Goal: Go to known website: Go to known website

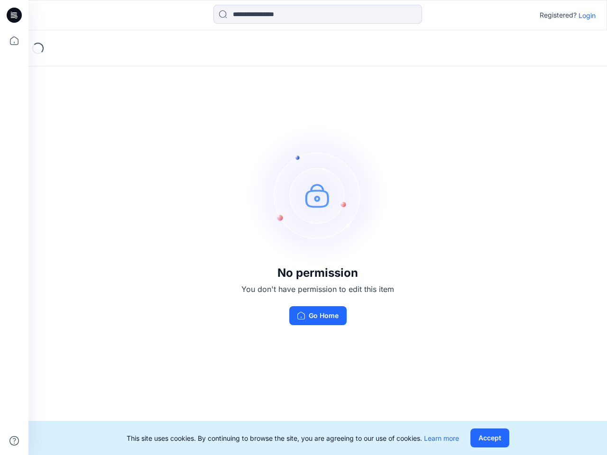
click at [303, 227] on img at bounding box center [317, 195] width 142 height 142
click at [15, 15] on icon at bounding box center [16, 15] width 4 height 0
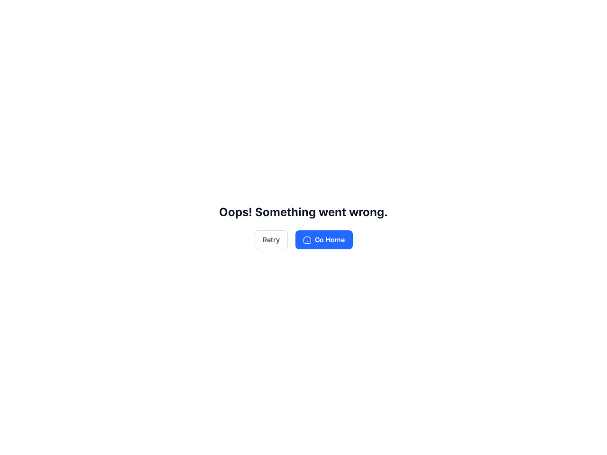
click at [14, 41] on div "Oops! Something went wrong. Retry Go Home" at bounding box center [303, 227] width 607 height 455
click at [14, 441] on div "Oops! Something went wrong. Retry Go Home" at bounding box center [303, 227] width 607 height 455
click at [318, 14] on div "Oops! Something went wrong. Retry Go Home" at bounding box center [303, 227] width 607 height 455
click at [587, 15] on div "Oops! Something went wrong. Retry Go Home" at bounding box center [303, 227] width 607 height 455
click at [489, 438] on div "Oops! Something went wrong. Retry Go Home" at bounding box center [303, 227] width 607 height 455
